Goal: Task Accomplishment & Management: Use online tool/utility

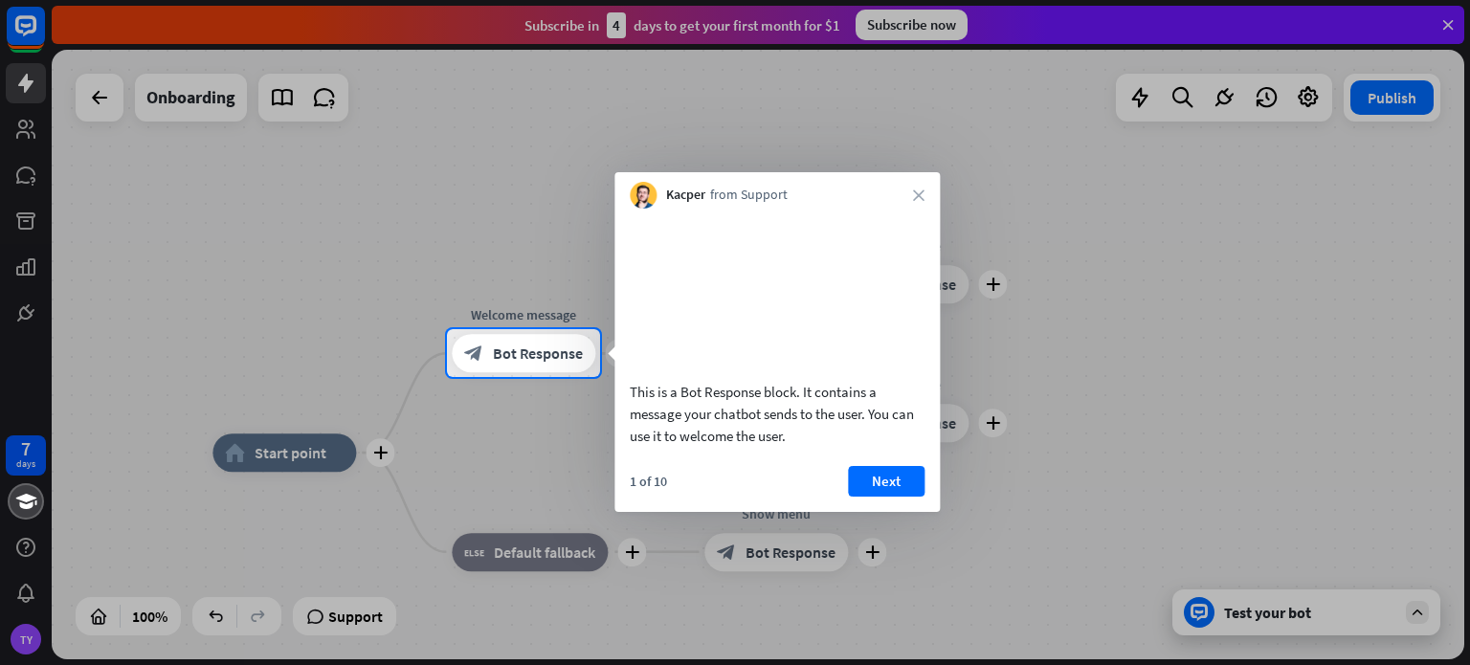
click at [1451, 21] on div at bounding box center [735, 164] width 1470 height 329
click at [1447, 22] on div at bounding box center [735, 165] width 1470 height 331
click at [379, 454] on div at bounding box center [735, 522] width 1470 height 287
click at [875, 497] on button "Next" at bounding box center [885, 481] width 77 height 31
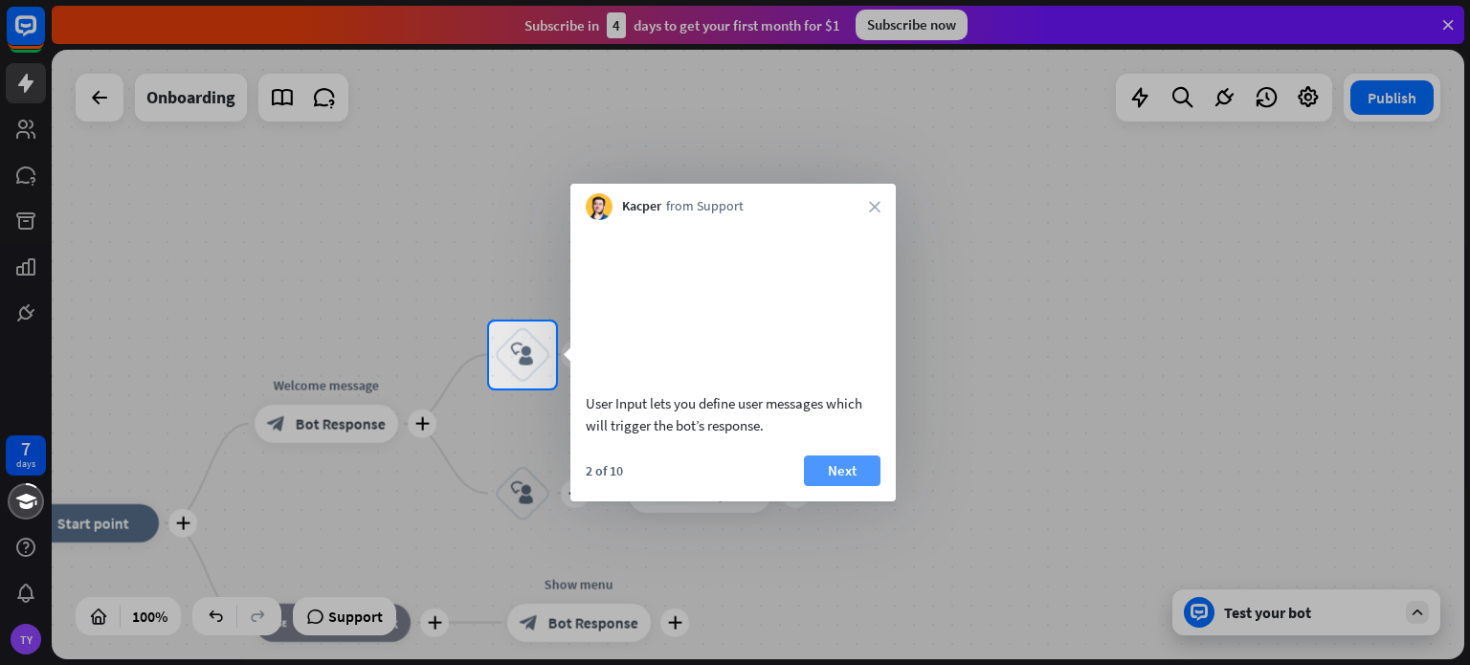
click at [876, 486] on button "Next" at bounding box center [842, 471] width 77 height 31
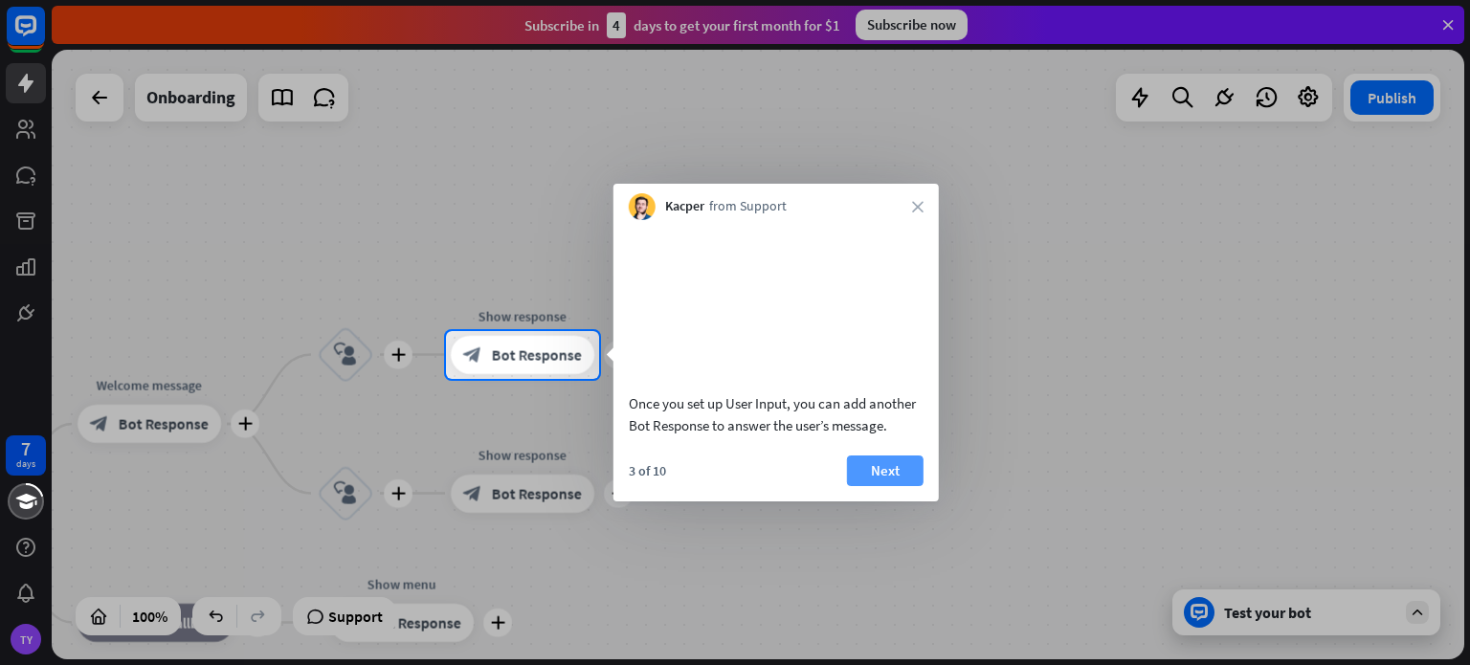
click at [877, 486] on button "Next" at bounding box center [885, 471] width 77 height 31
click at [877, 493] on div "plus home_2 Start point plus Welcome message block_bot_response Bot Response pl…" at bounding box center [758, 355] width 1413 height 610
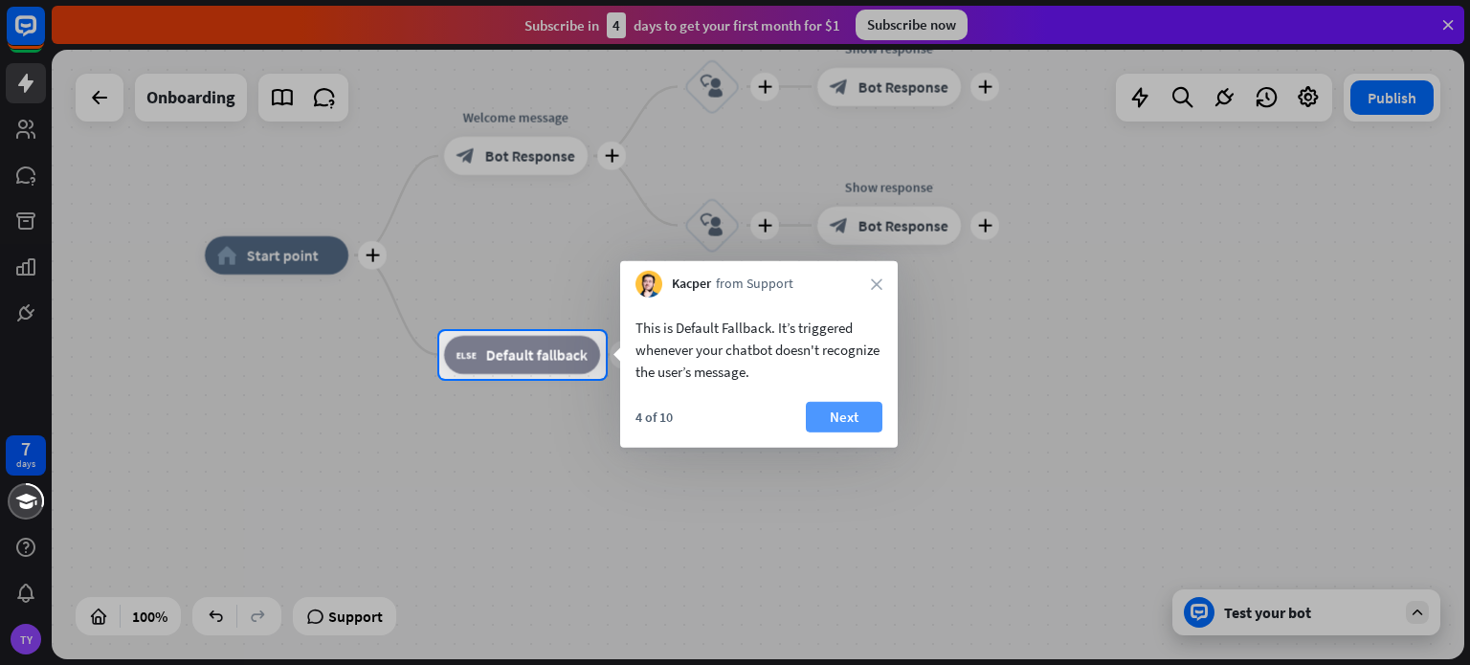
click at [831, 415] on button "Next" at bounding box center [844, 417] width 77 height 31
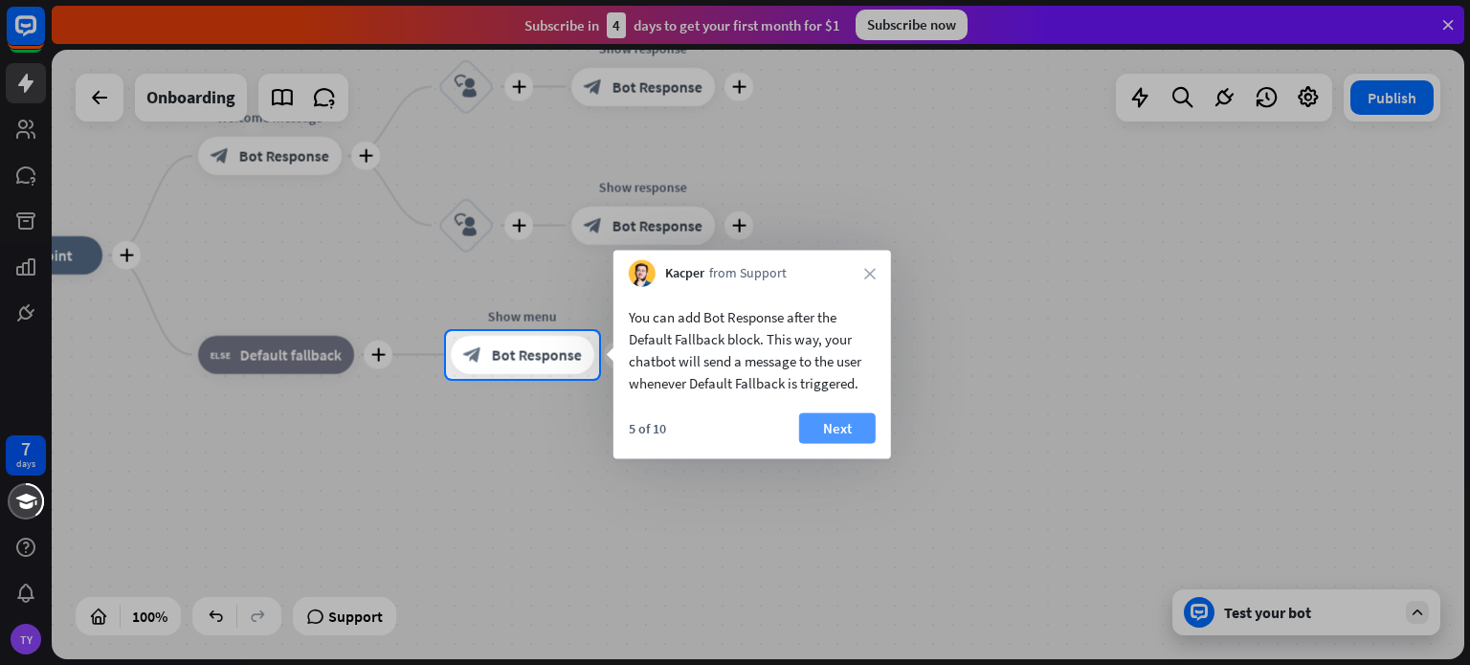
click at [837, 431] on button "Next" at bounding box center [837, 429] width 77 height 31
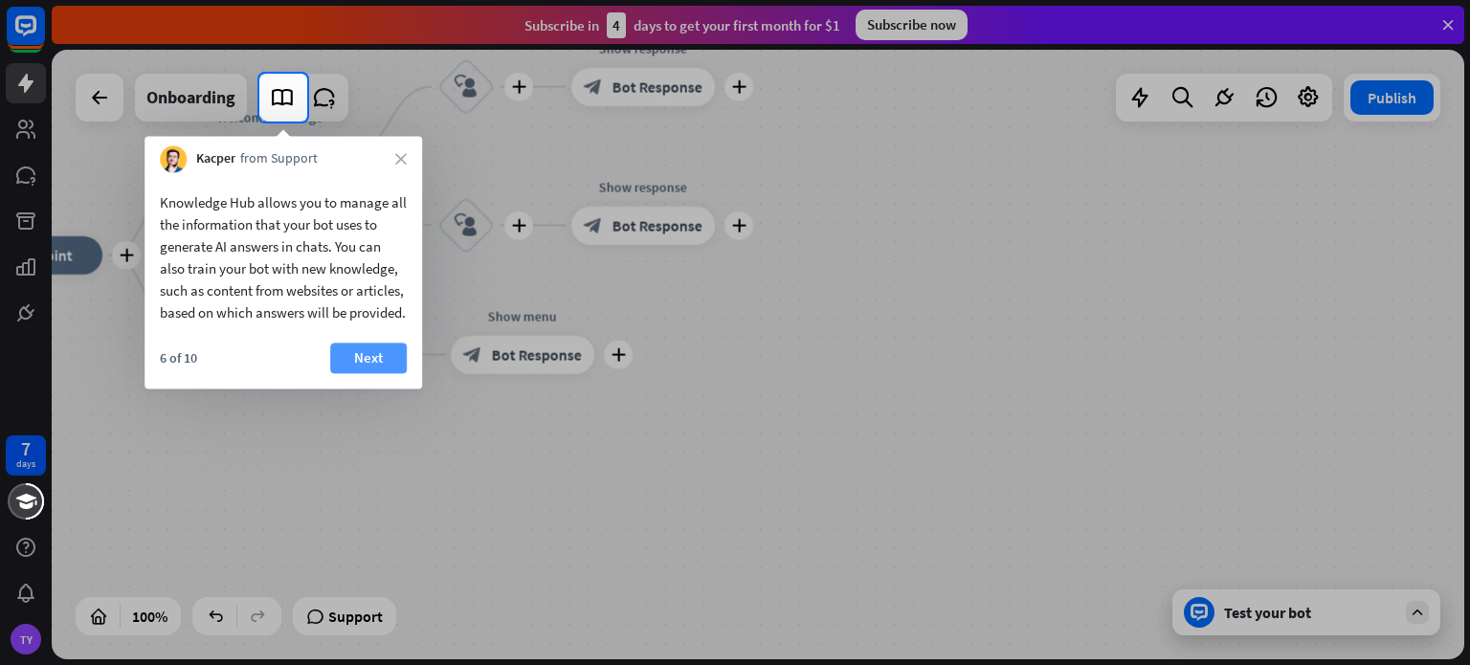
click at [359, 373] on button "Next" at bounding box center [368, 358] width 77 height 31
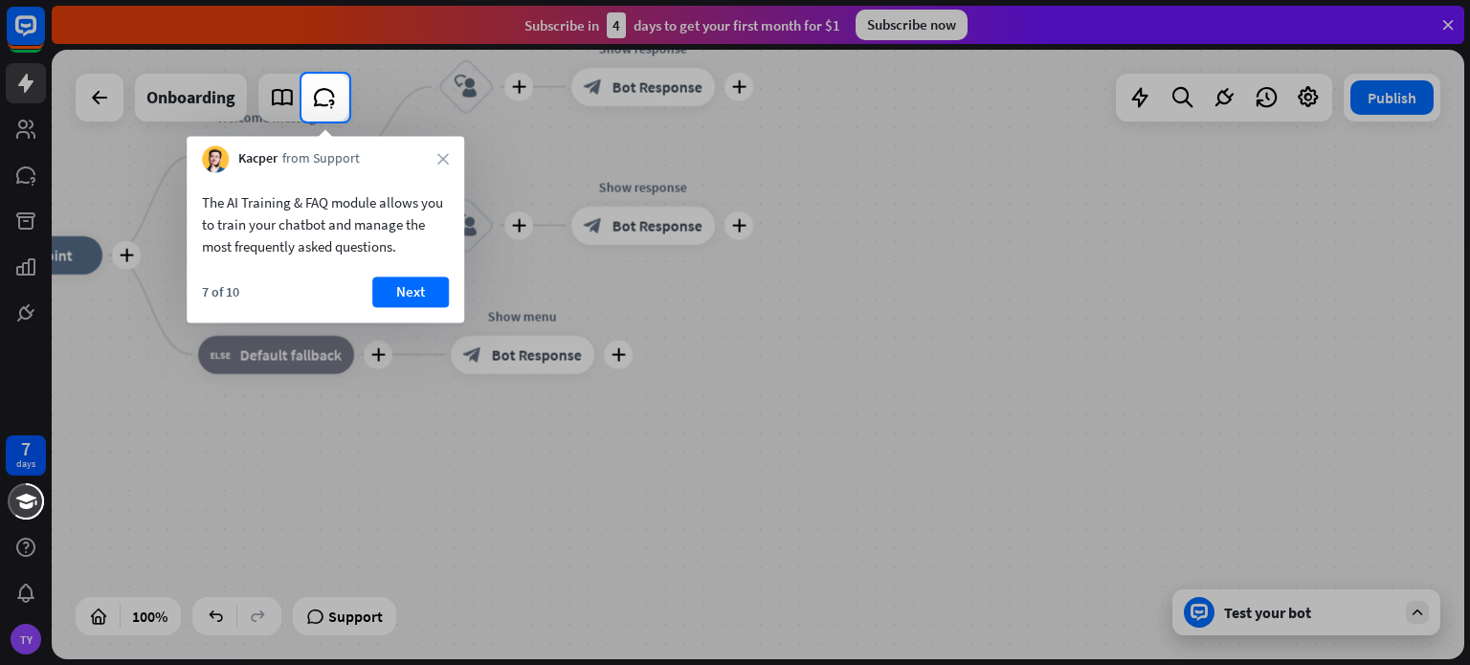
click at [394, 308] on div "7 of 10 Next" at bounding box center [326, 300] width 278 height 46
click at [410, 280] on button "Next" at bounding box center [410, 292] width 77 height 31
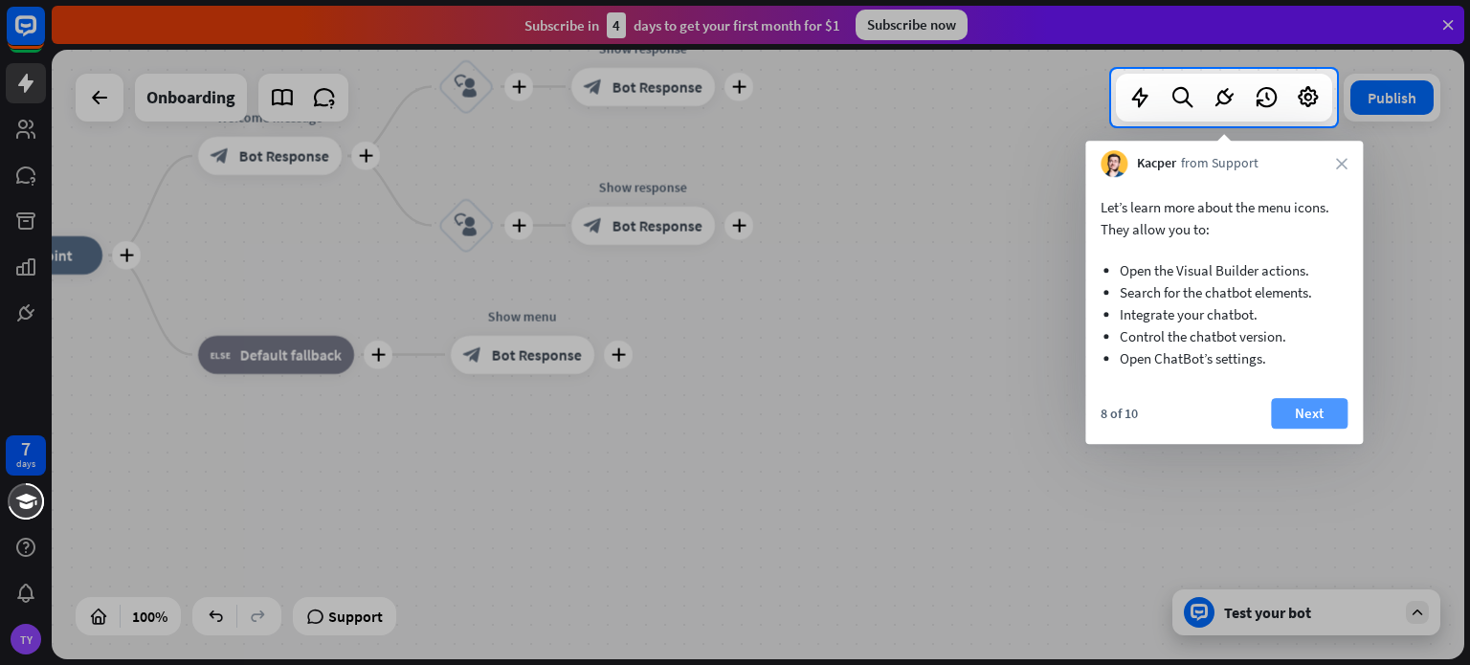
click at [1286, 411] on button "Next" at bounding box center [1309, 413] width 77 height 31
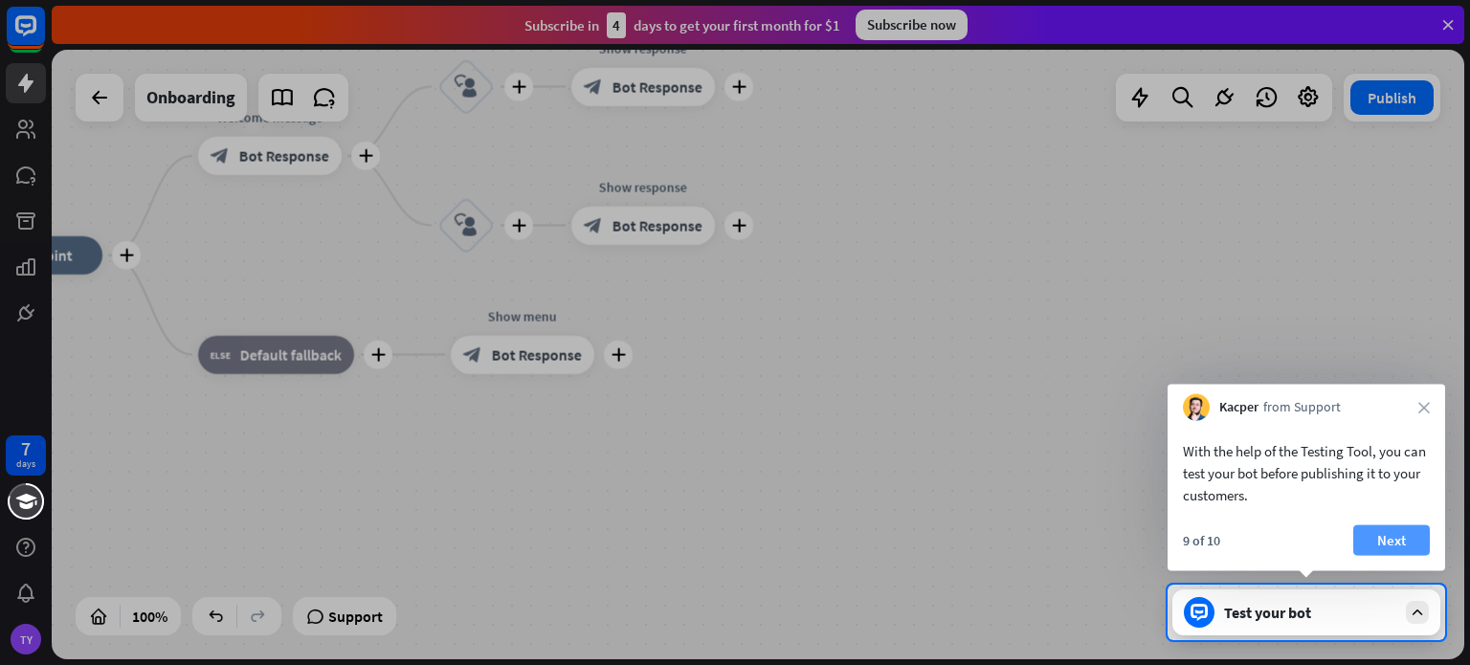
click at [1387, 532] on button "Next" at bounding box center [1391, 540] width 77 height 31
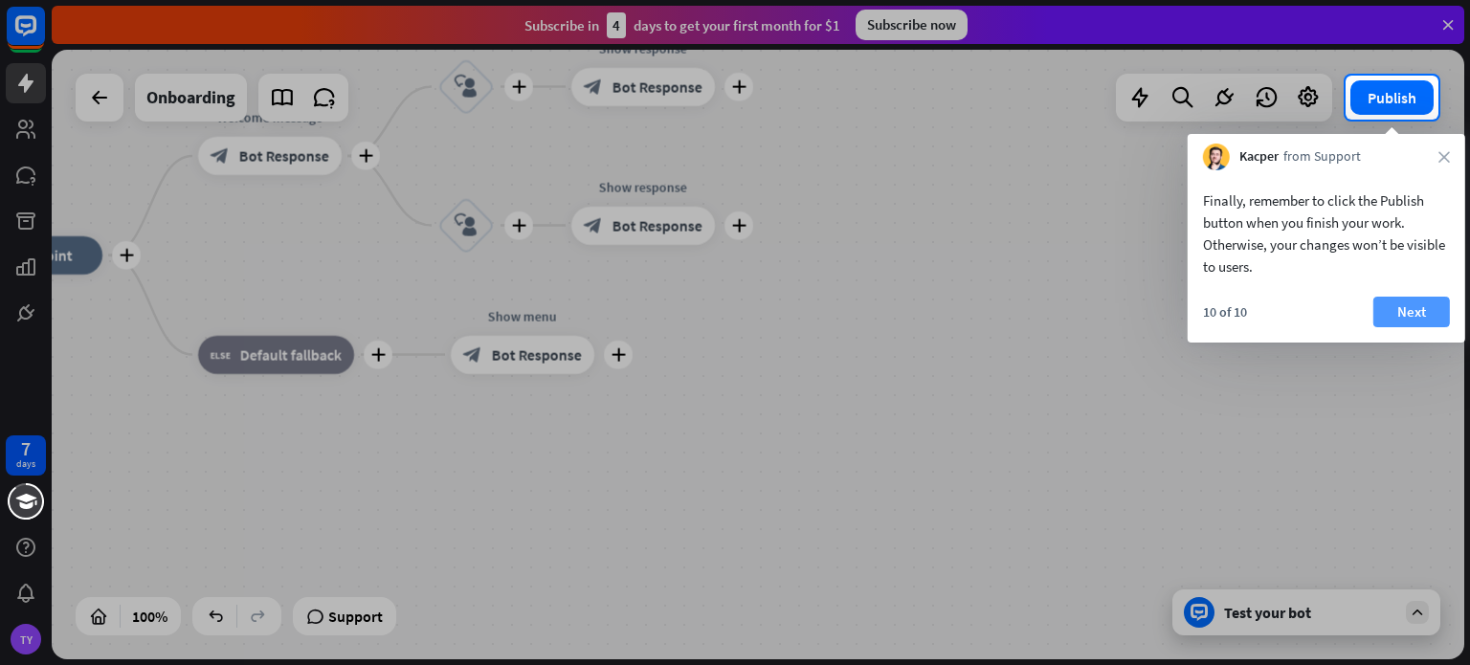
click at [1424, 308] on button "Next" at bounding box center [1412, 312] width 77 height 31
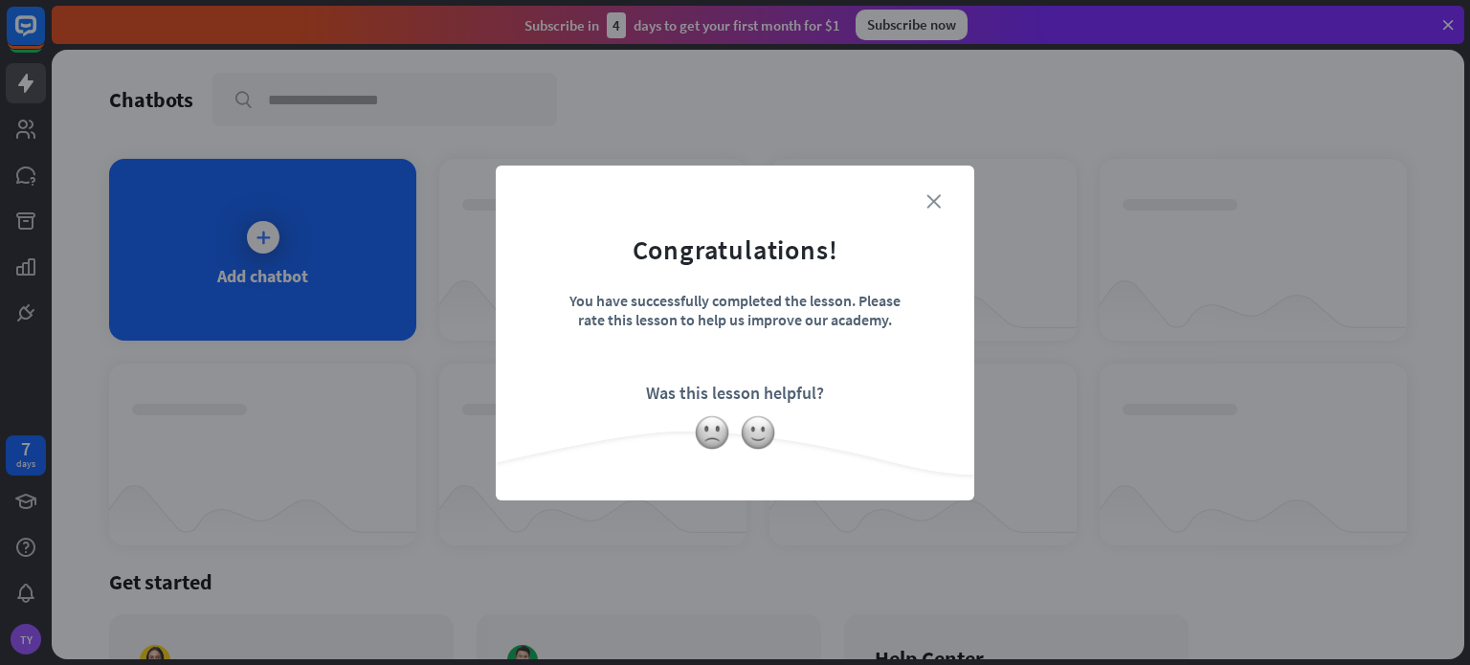
click at [934, 200] on icon "close" at bounding box center [934, 201] width 14 height 14
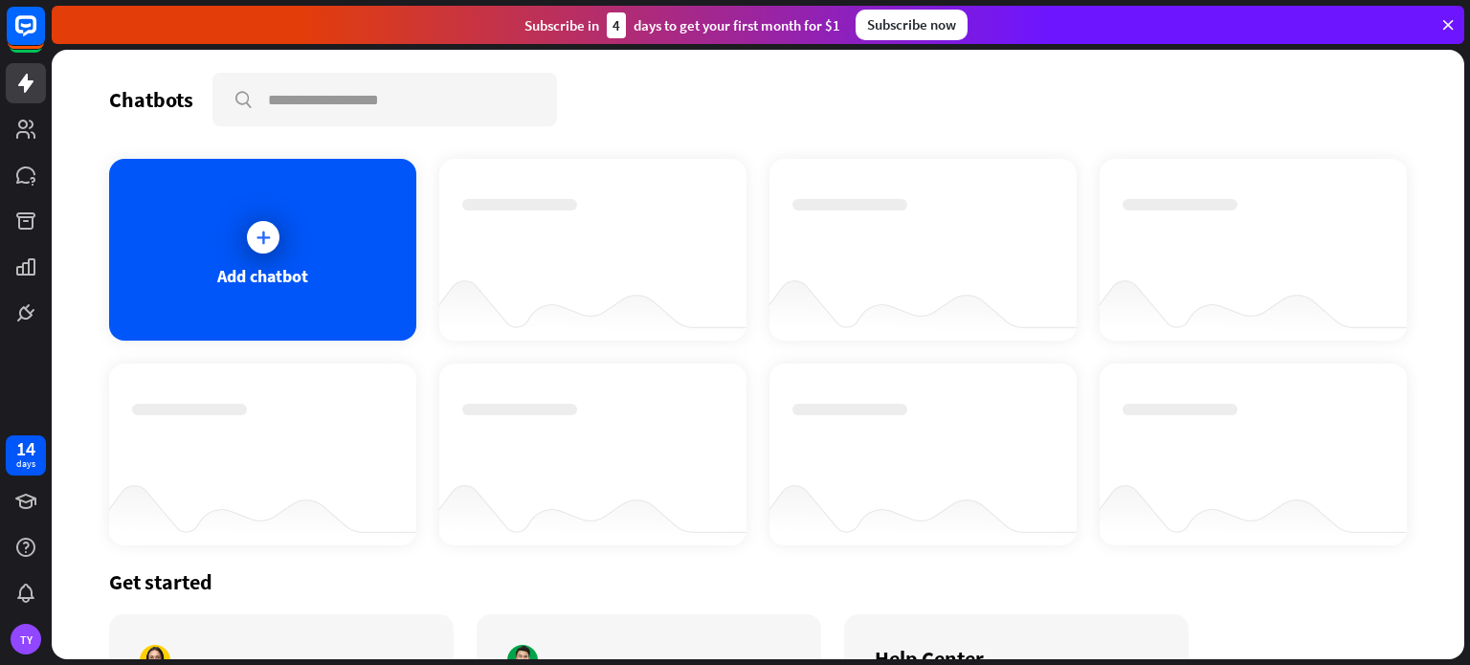
click at [258, 240] on icon at bounding box center [263, 237] width 19 height 19
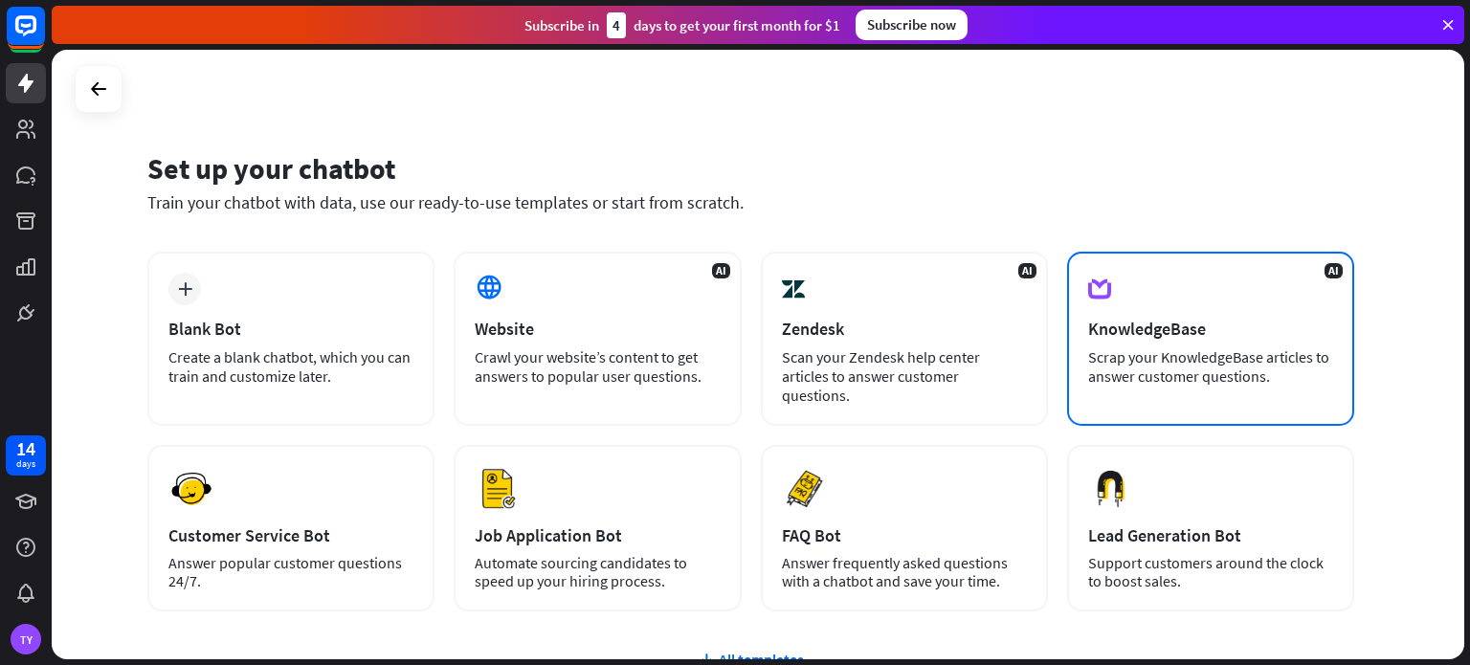
click at [1160, 319] on div "KnowledgeBase" at bounding box center [1210, 329] width 245 height 22
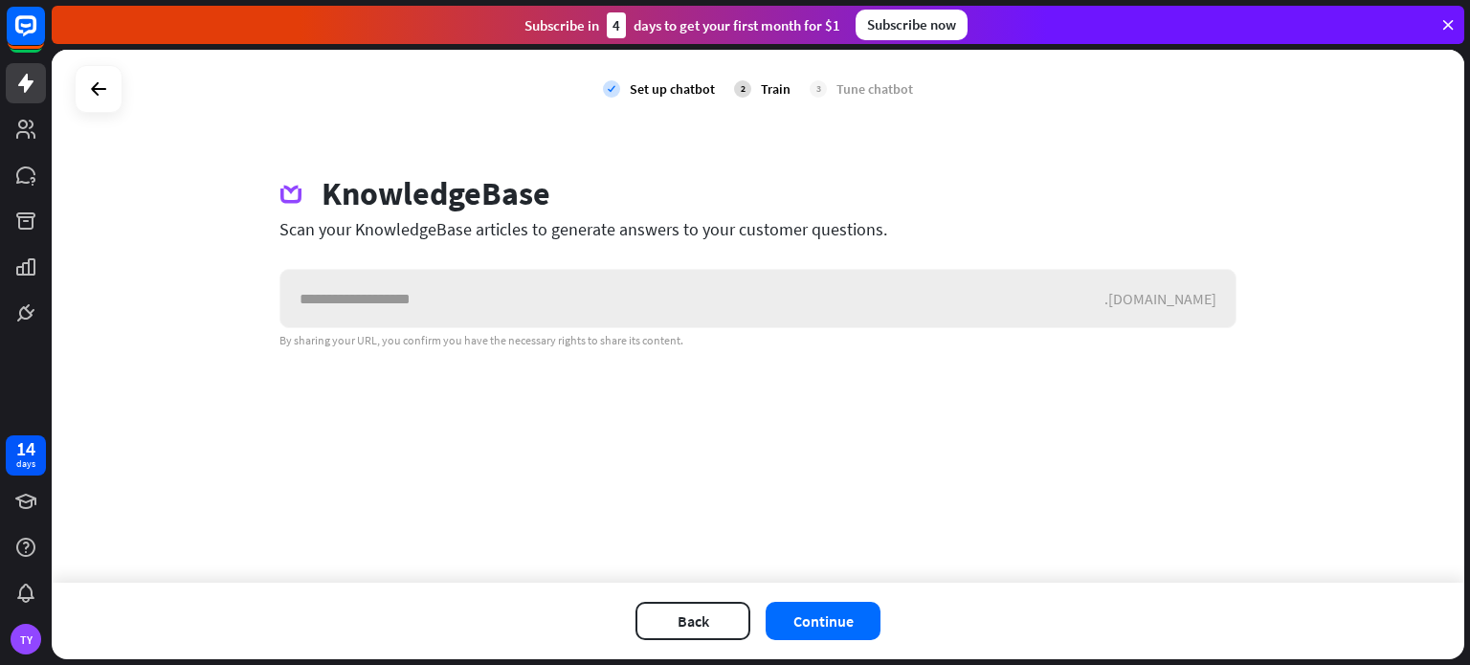
click at [482, 313] on input "text" at bounding box center [692, 298] width 824 height 57
click at [90, 93] on icon at bounding box center [98, 89] width 23 height 23
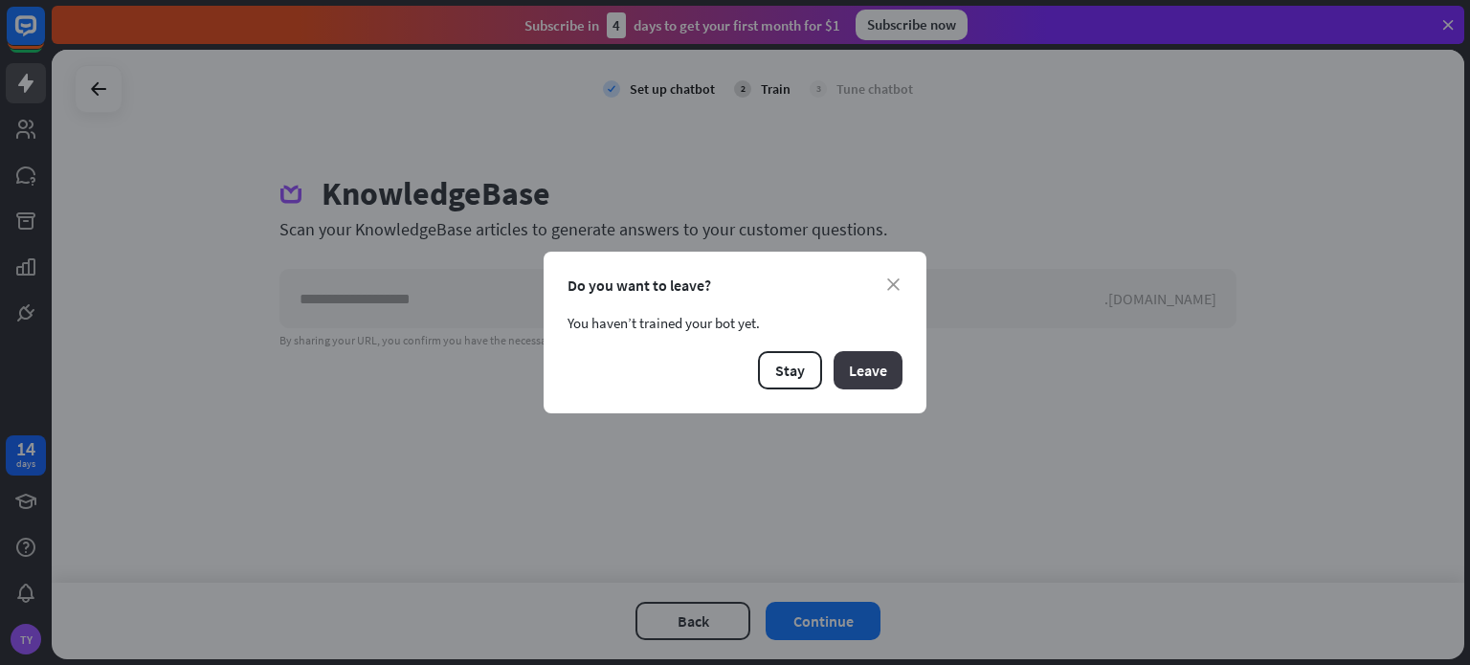
click at [871, 367] on button "Leave" at bounding box center [868, 370] width 69 height 38
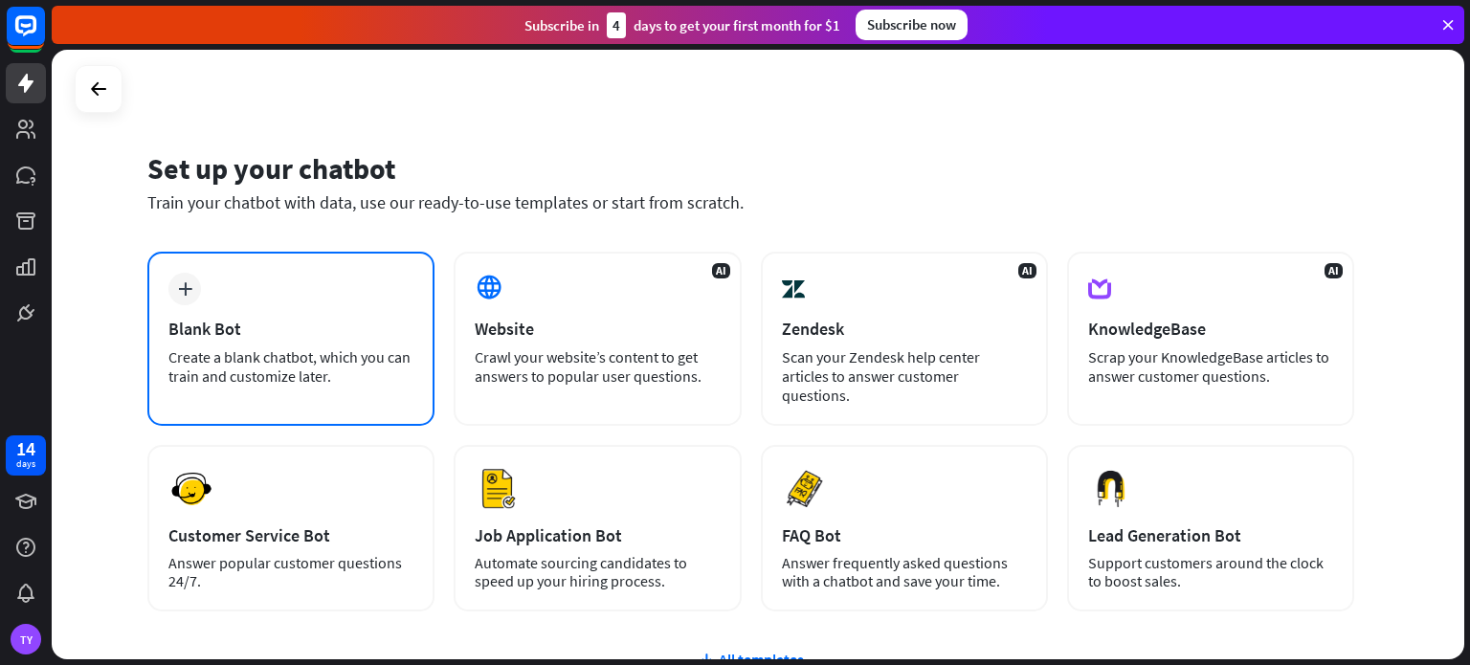
click at [188, 292] on icon "plus" at bounding box center [185, 288] width 14 height 13
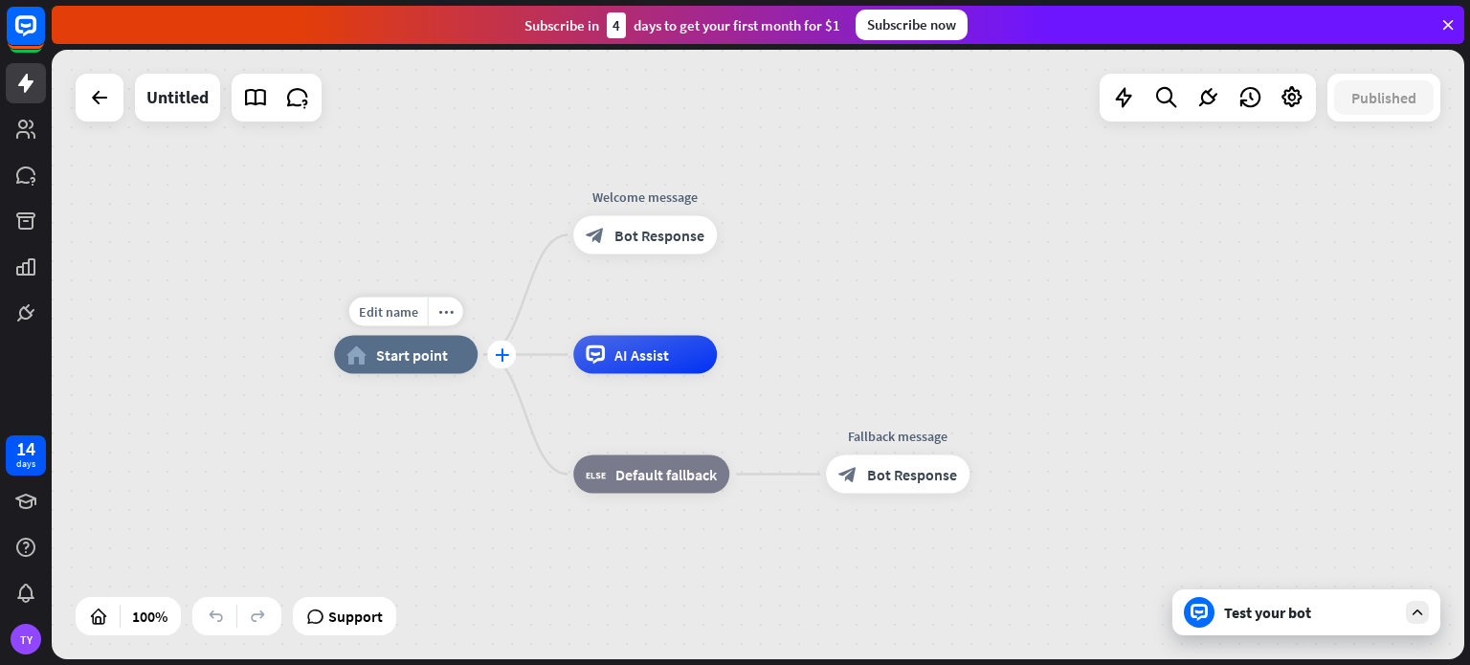
click at [498, 359] on icon "plus" at bounding box center [502, 354] width 14 height 13
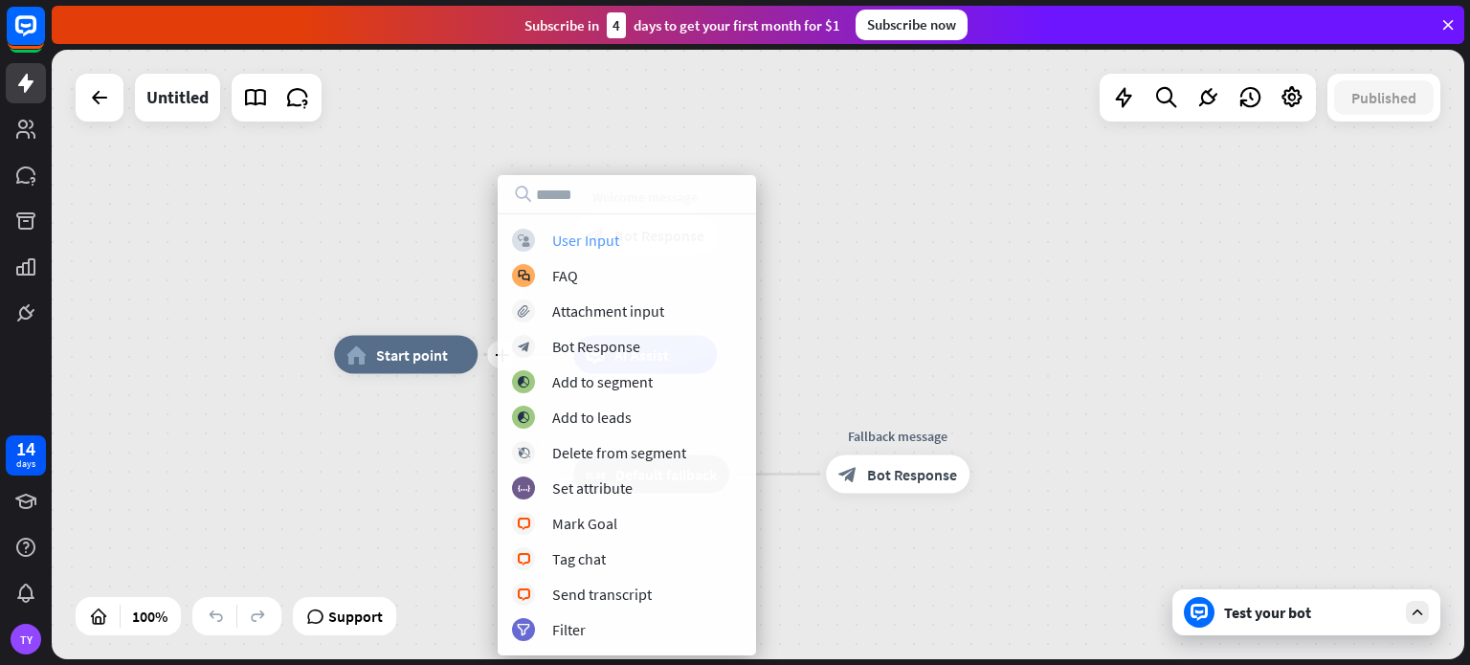
click at [582, 245] on div "User Input" at bounding box center [585, 240] width 67 height 19
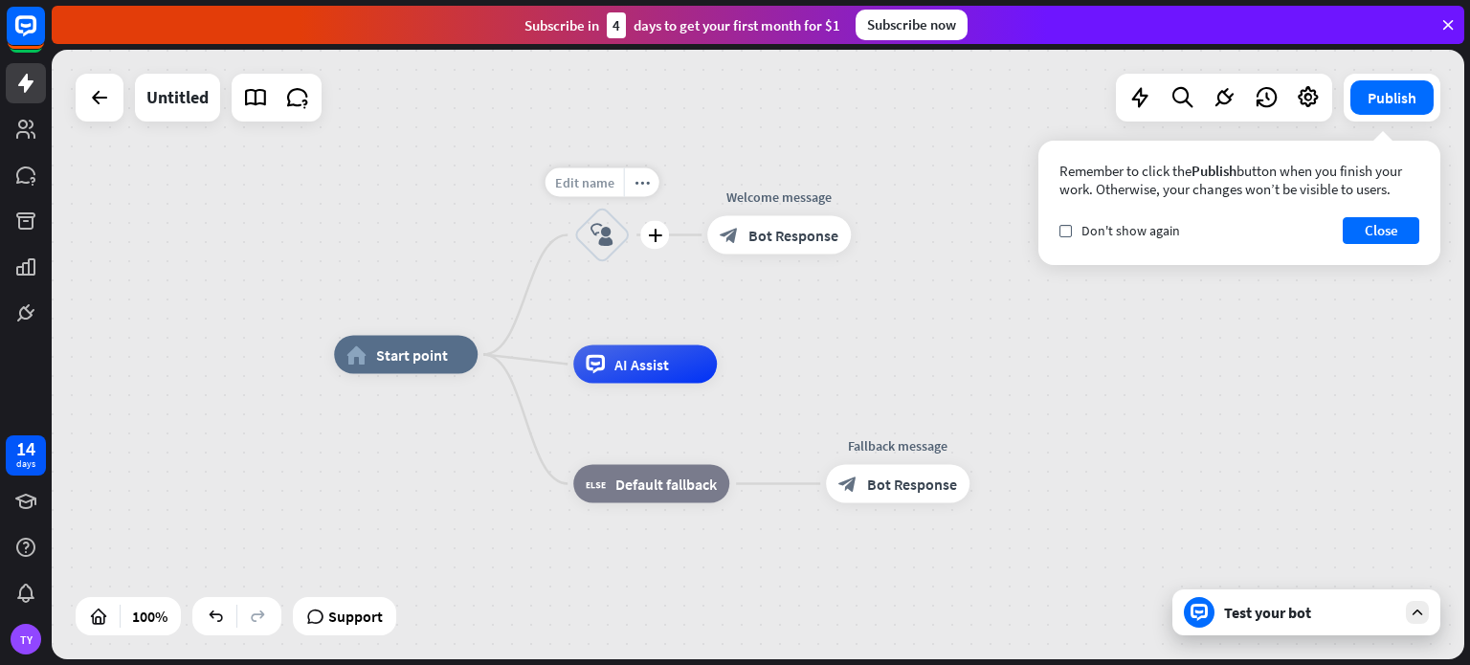
click at [592, 181] on span "Edit name" at bounding box center [584, 182] width 59 height 17
type input "*******"
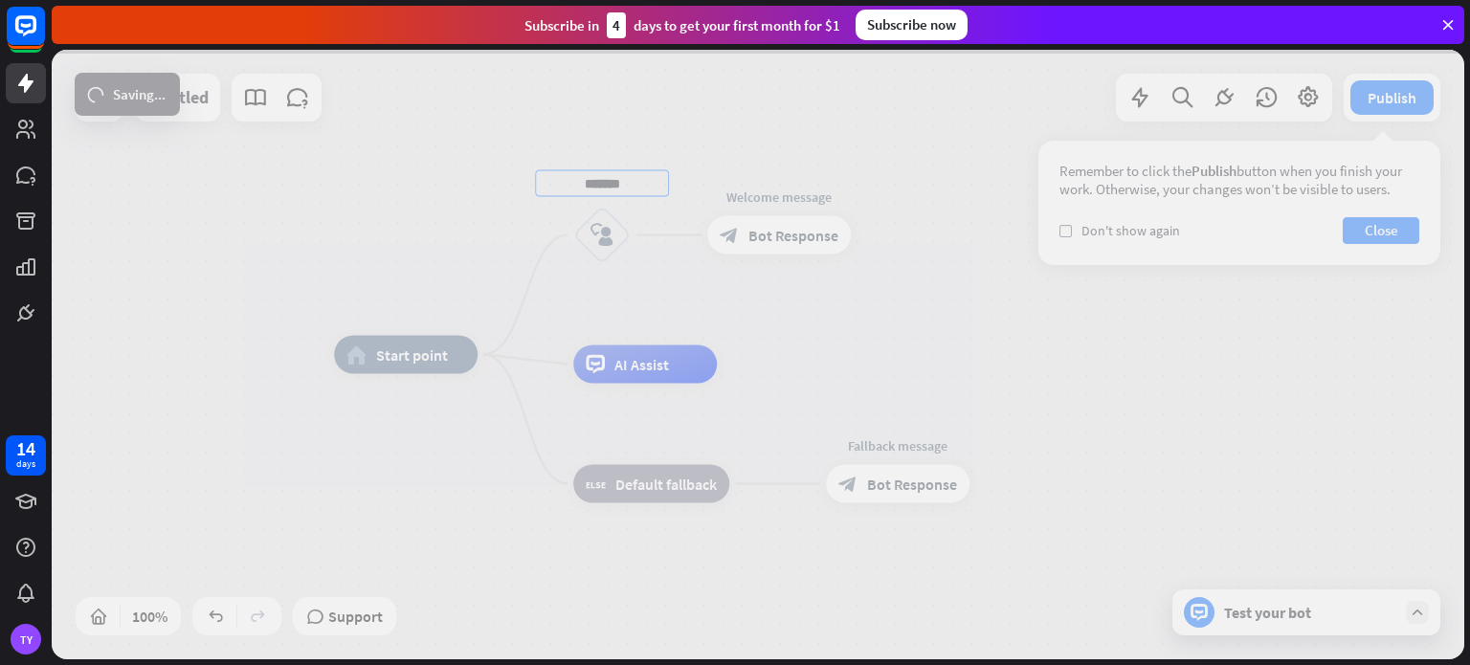
click at [596, 264] on div "home_2 Start point ******* block_user_input Welcome message block_bot_response …" at bounding box center [758, 355] width 1413 height 610
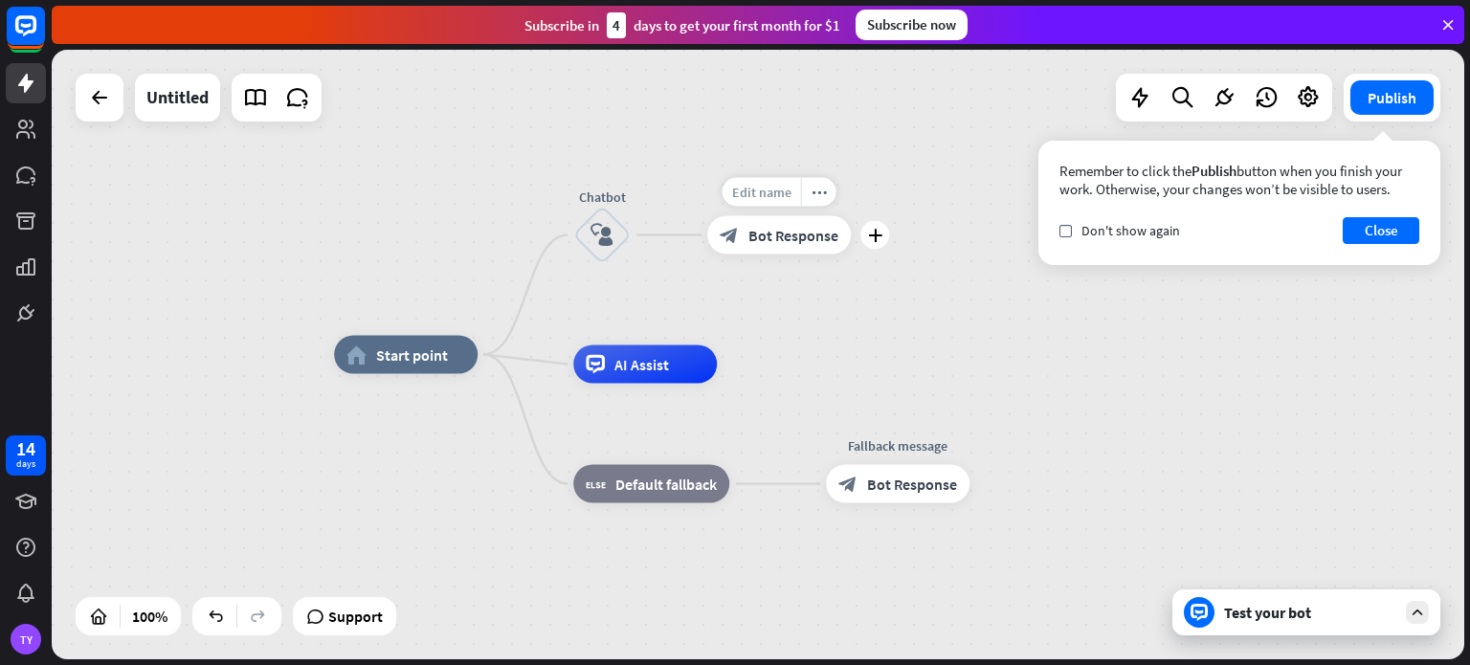
click at [780, 190] on span "Edit name" at bounding box center [761, 192] width 59 height 17
type input "*"
type input "*****"
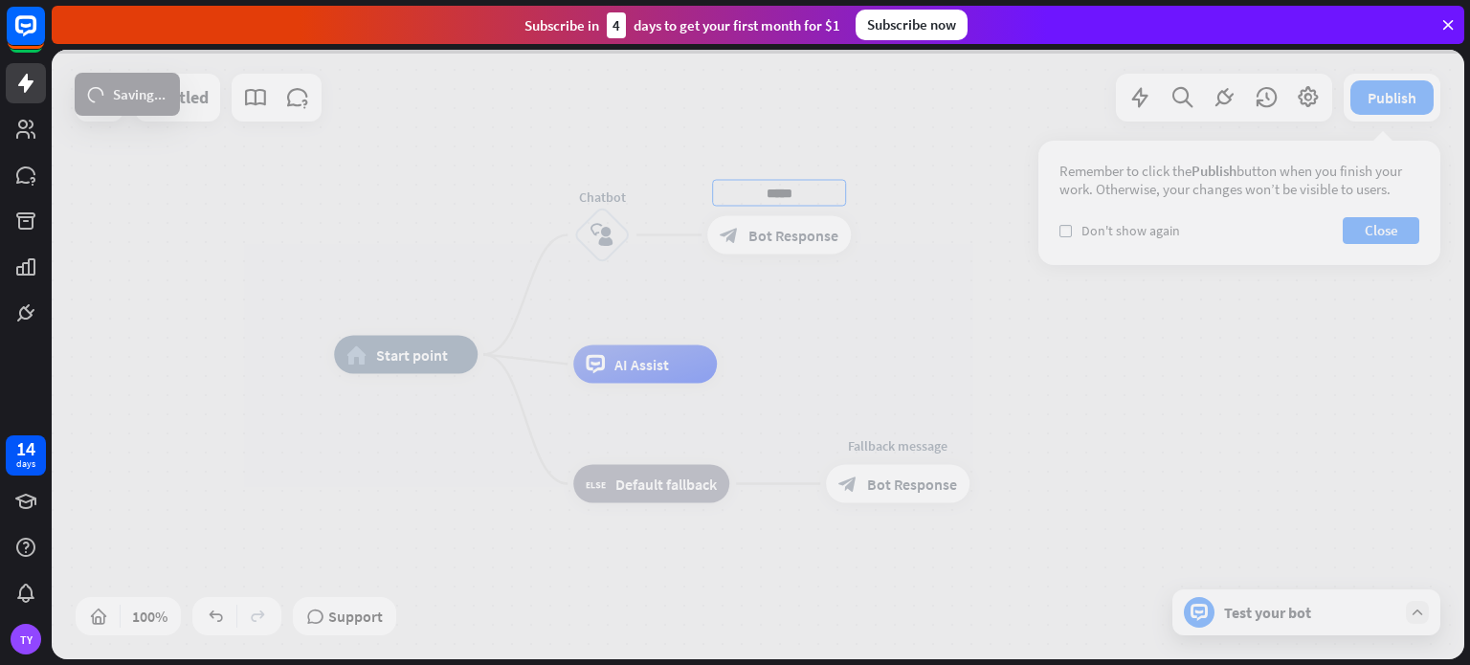
click at [822, 299] on div "home_2 Start point Chatbot block_user_input ***** block_bot_response Bot Respon…" at bounding box center [758, 355] width 1413 height 610
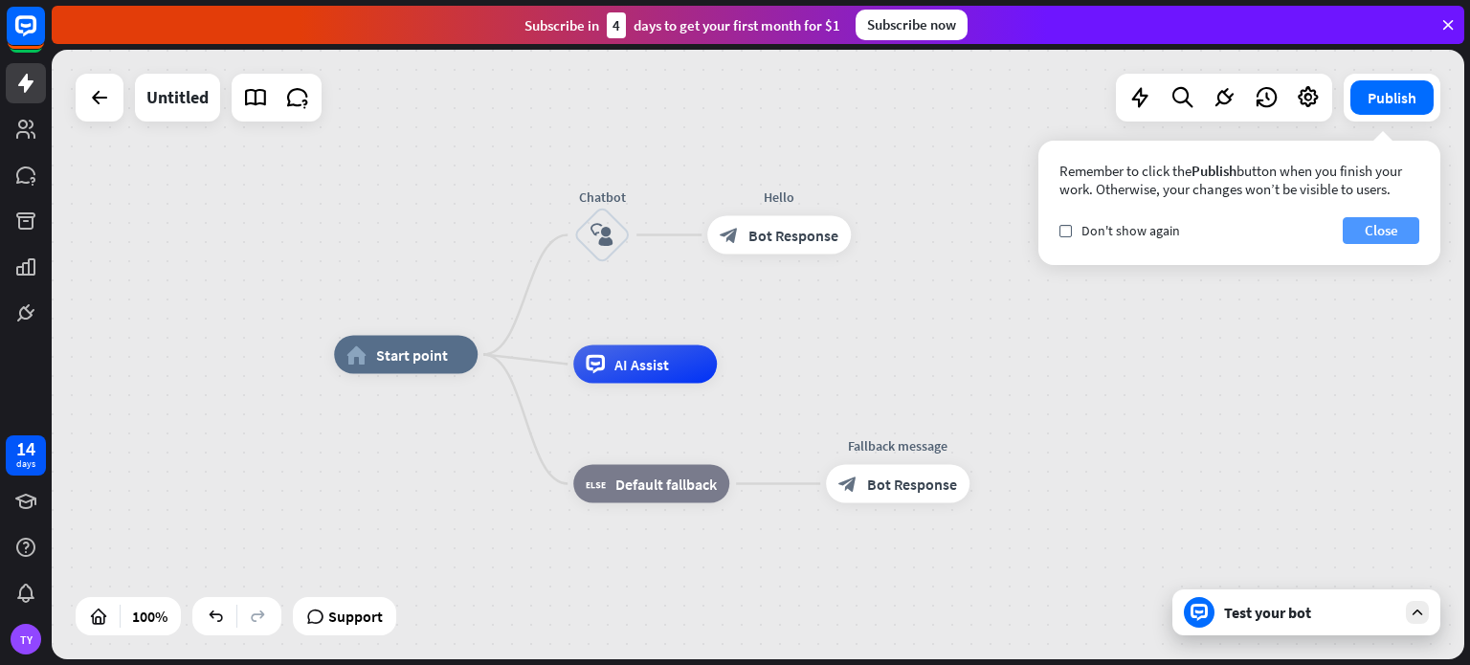
click at [1378, 237] on button "Close" at bounding box center [1381, 230] width 77 height 27
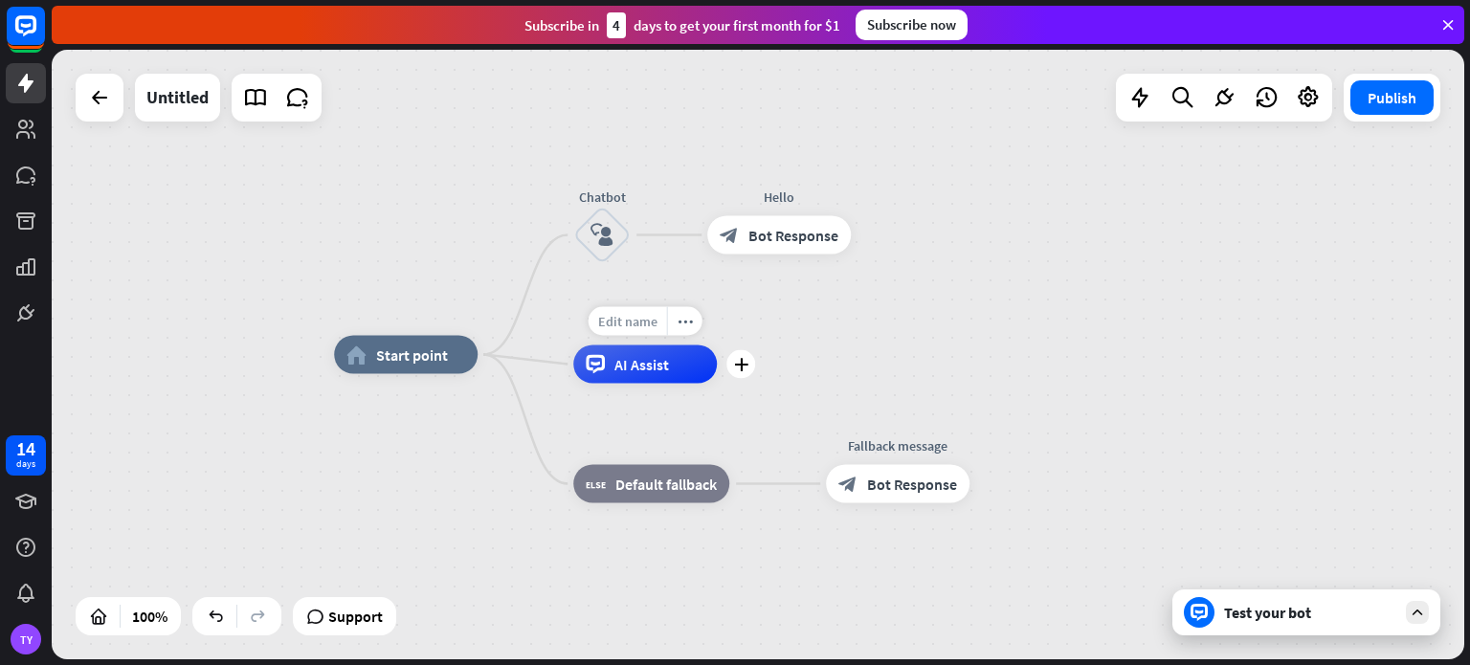
click at [628, 319] on span "Edit name" at bounding box center [627, 321] width 59 height 17
type input "**"
click at [725, 413] on div "home_2 Start point Chatbot block_user_input Hello block_bot_response Bot Respon…" at bounding box center [758, 355] width 1413 height 610
click at [743, 370] on icon "plus" at bounding box center [741, 364] width 14 height 13
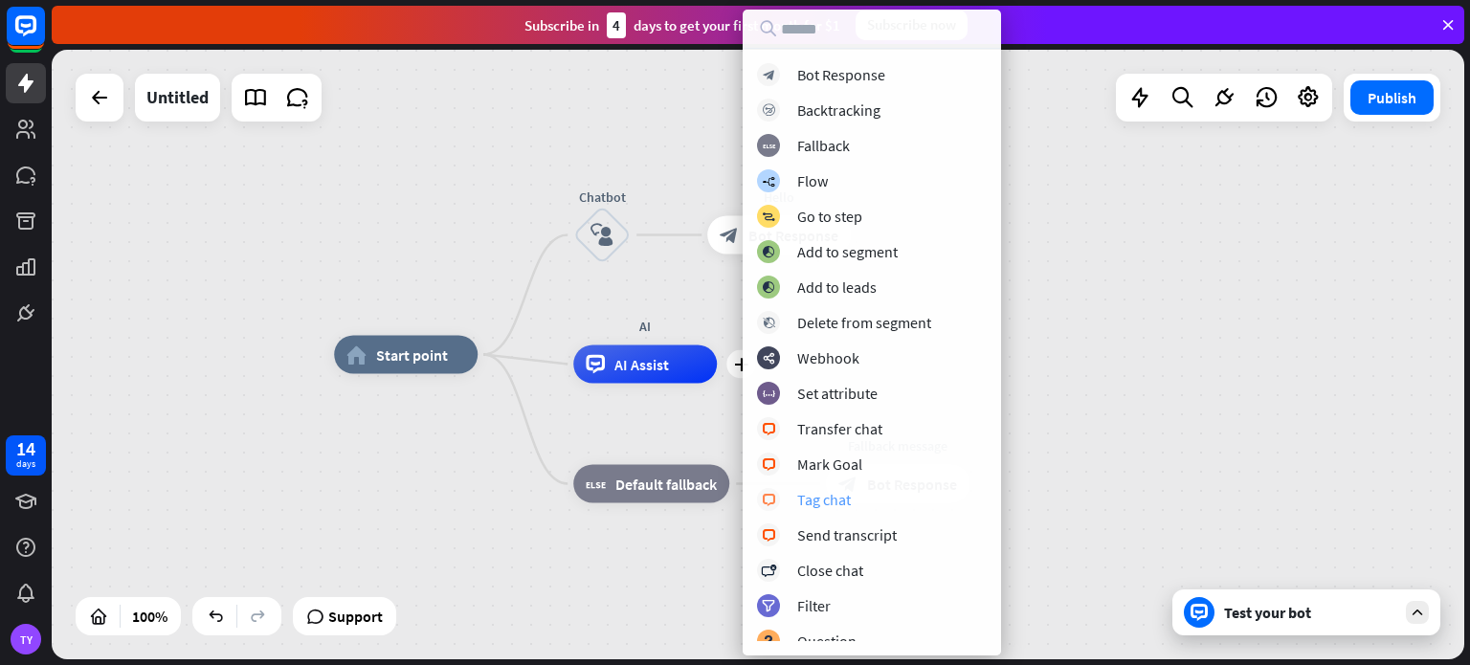
click at [847, 497] on div "Tag chat" at bounding box center [824, 499] width 54 height 19
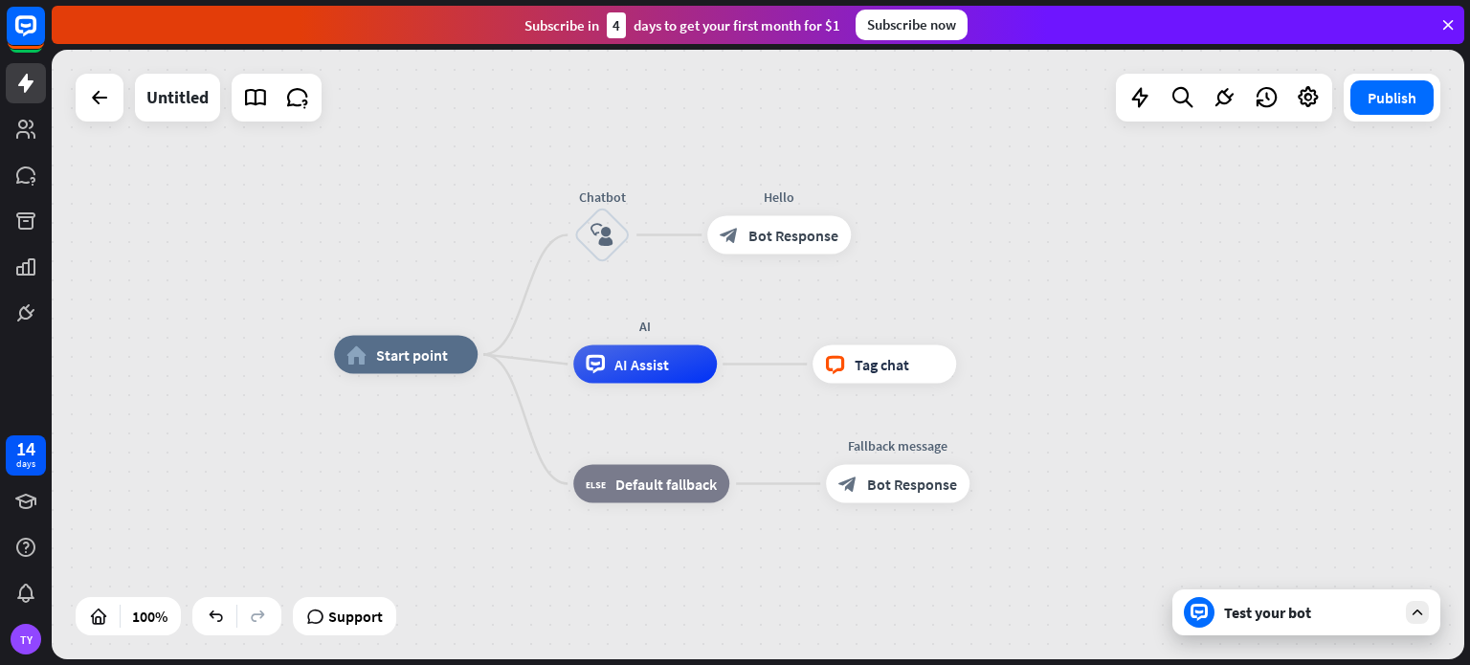
click at [1319, 607] on div "Test your bot" at bounding box center [1310, 612] width 172 height 19
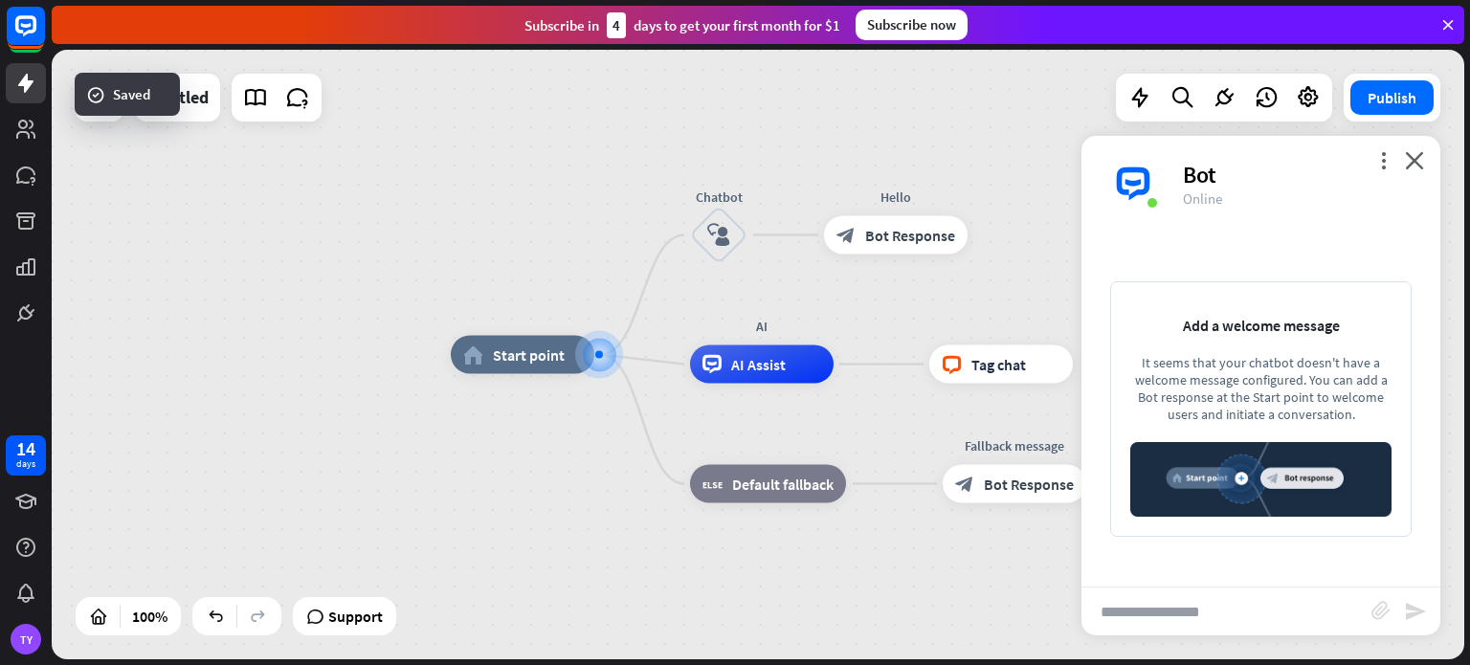
click at [1134, 612] on input "text" at bounding box center [1227, 612] width 290 height 48
type input "**"
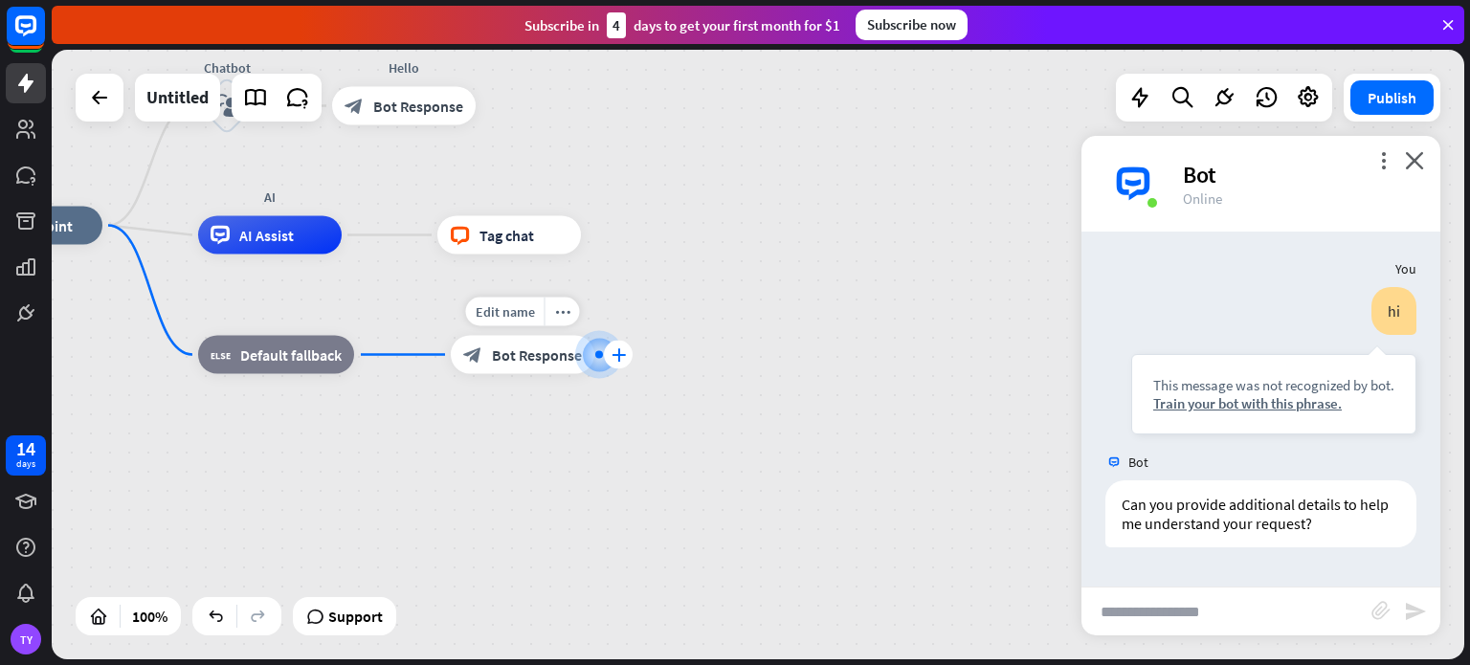
click at [616, 354] on icon "plus" at bounding box center [619, 354] width 14 height 13
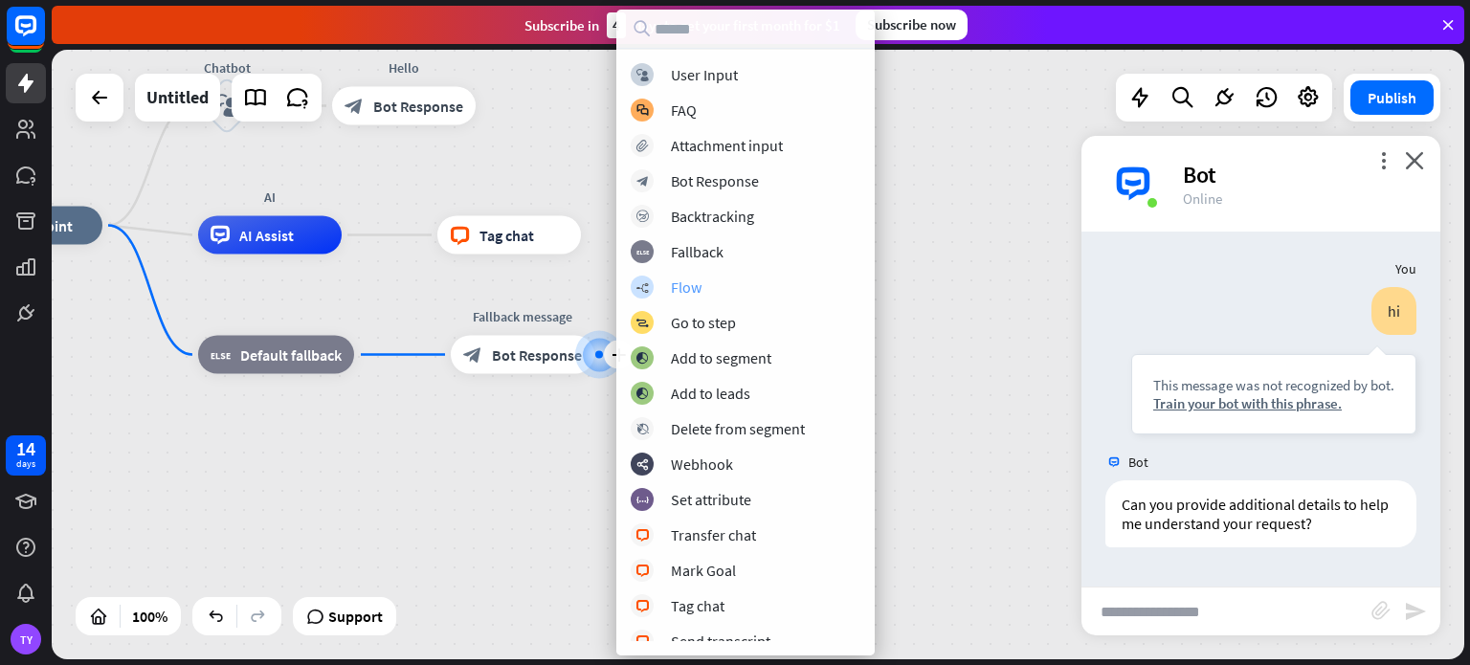
click at [682, 279] on div "Flow" at bounding box center [686, 287] width 31 height 19
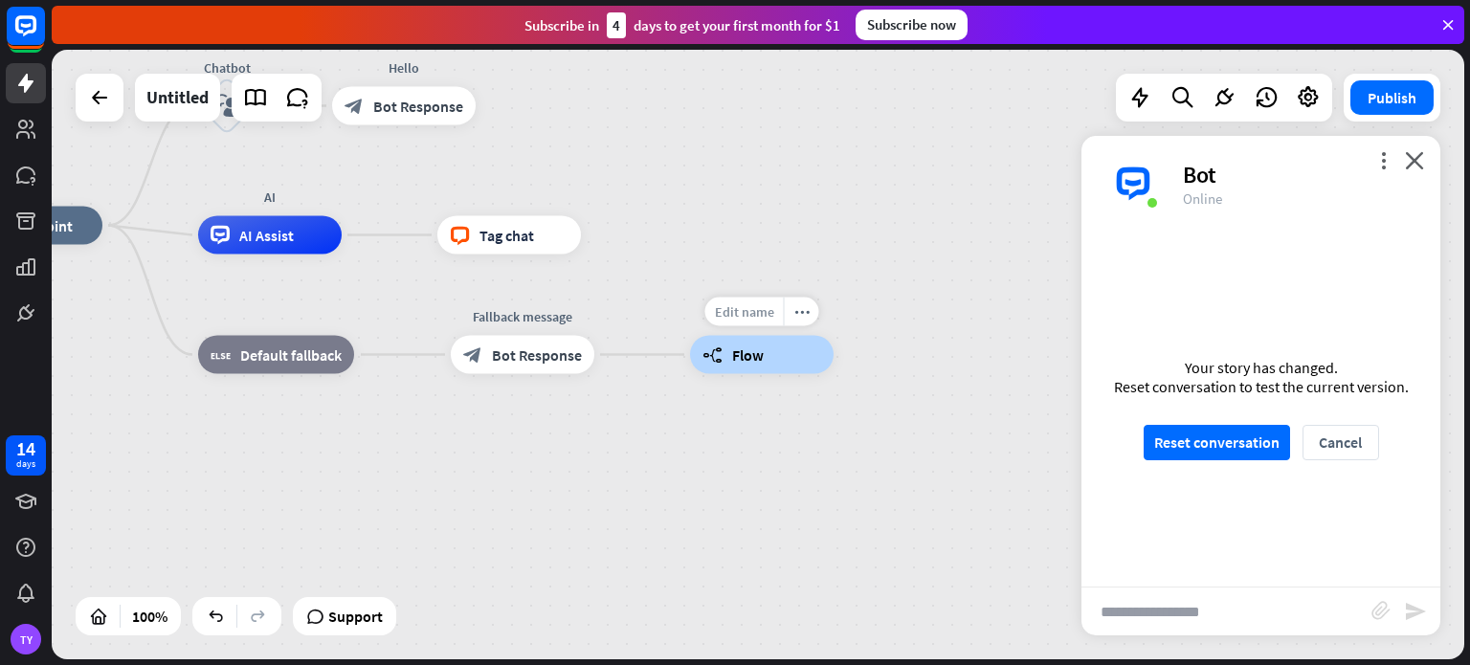
click at [747, 311] on span "Edit name" at bounding box center [744, 311] width 59 height 17
type input "***"
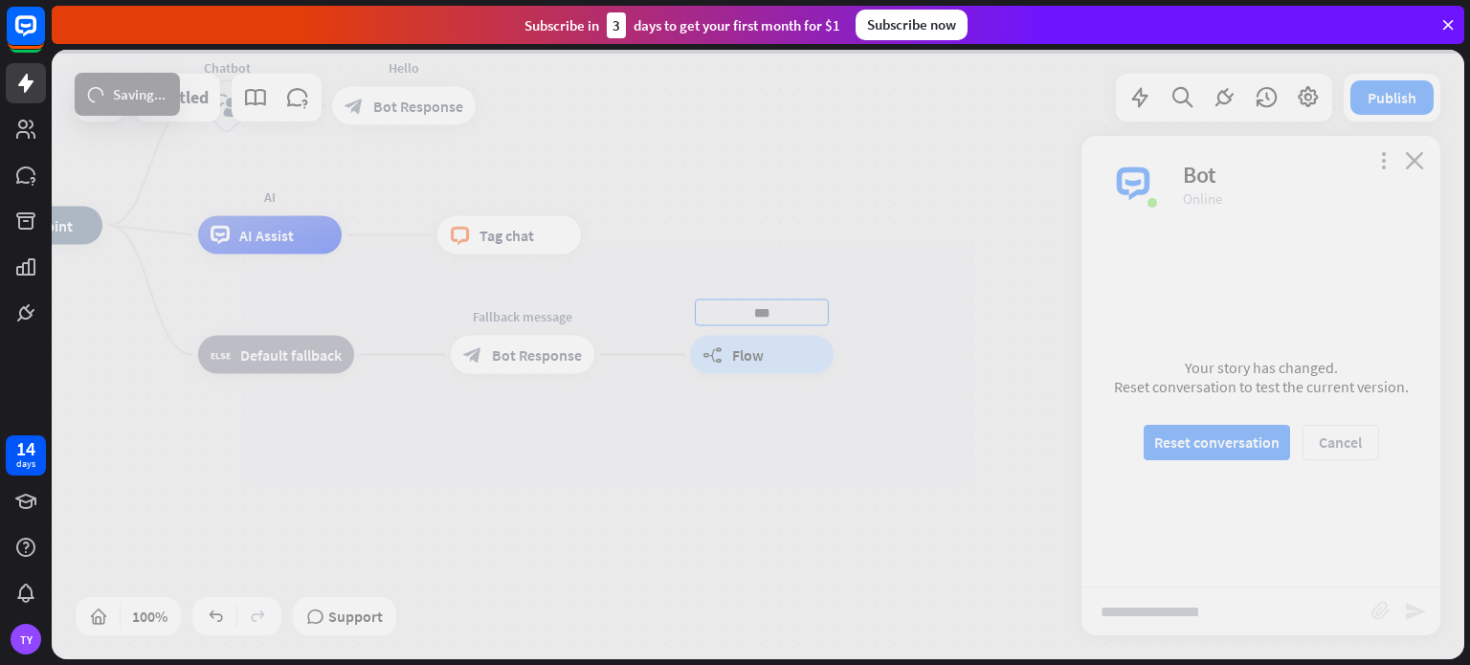
click at [737, 423] on div "home_2 Start point Chatbot block_user_input Hello block_bot_response Bot Respon…" at bounding box center [758, 355] width 1413 height 610
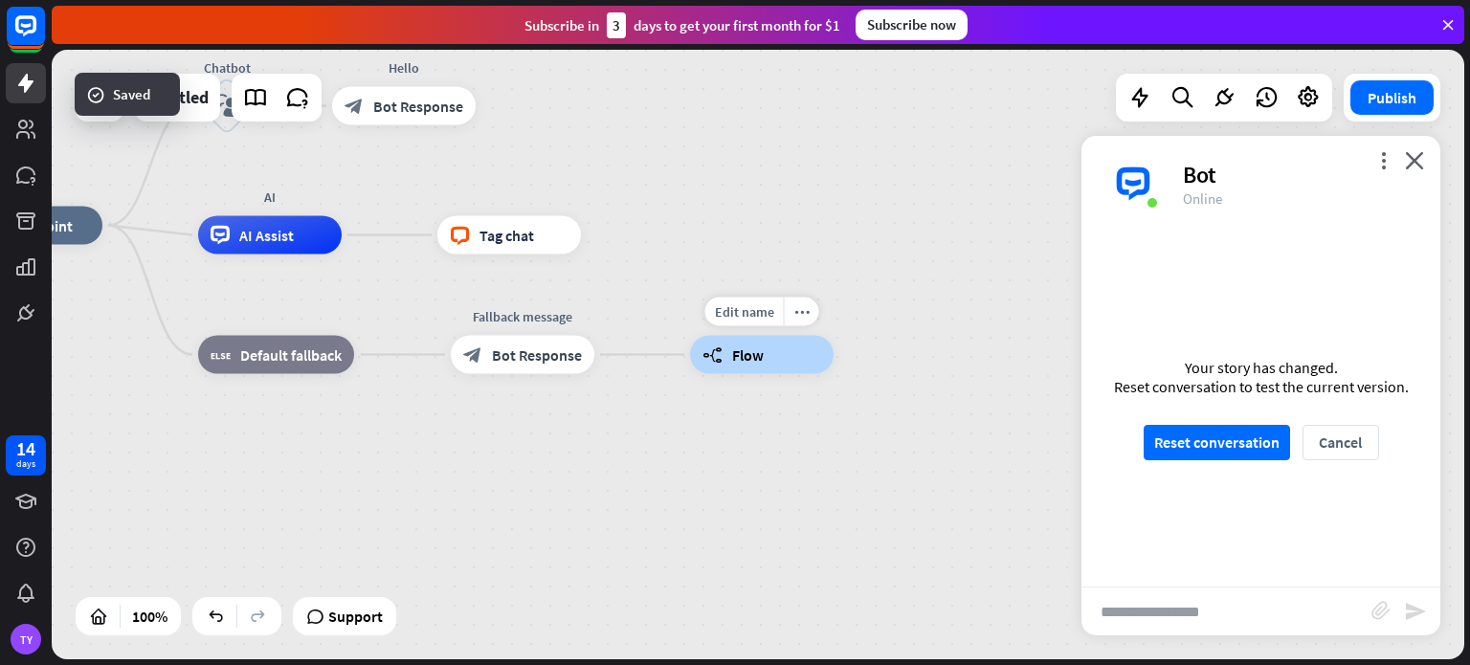
click at [775, 351] on div "builder_tree Flow" at bounding box center [762, 355] width 144 height 38
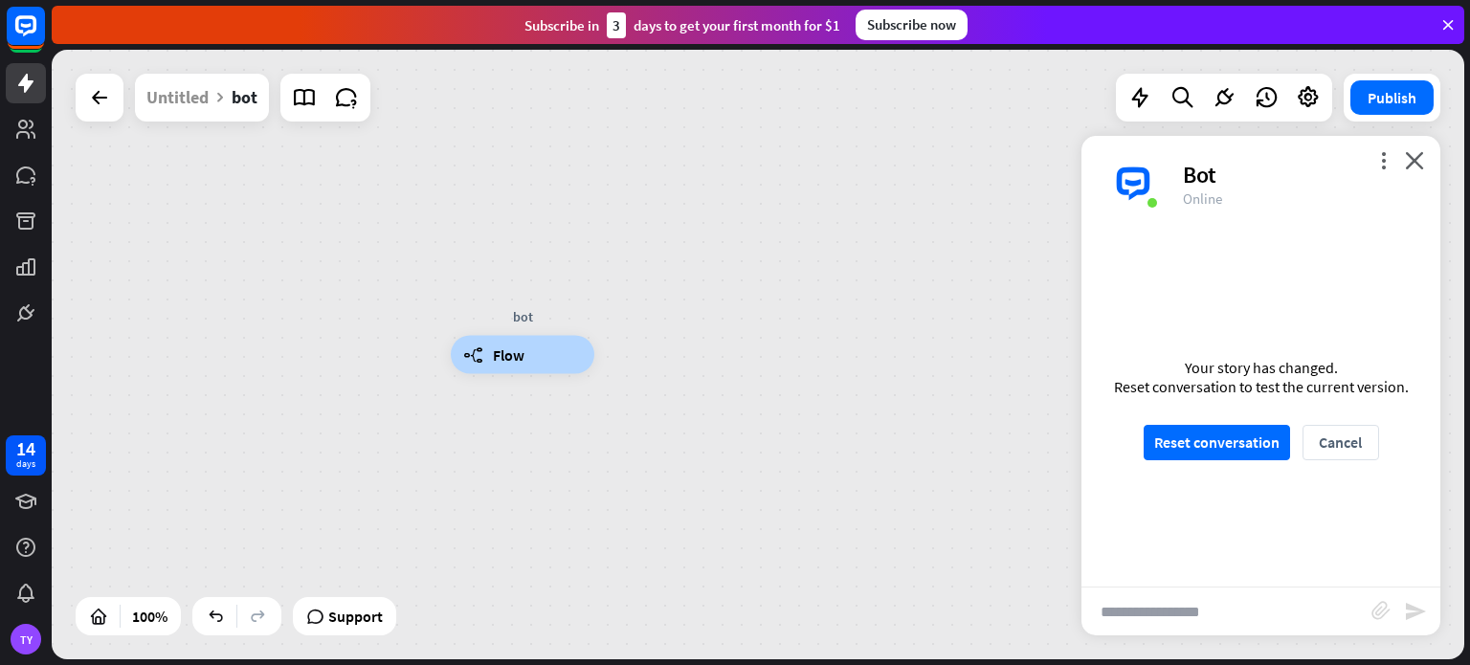
click at [1447, 24] on icon at bounding box center [1448, 24] width 17 height 17
